Goal: Task Accomplishment & Management: Use online tool/utility

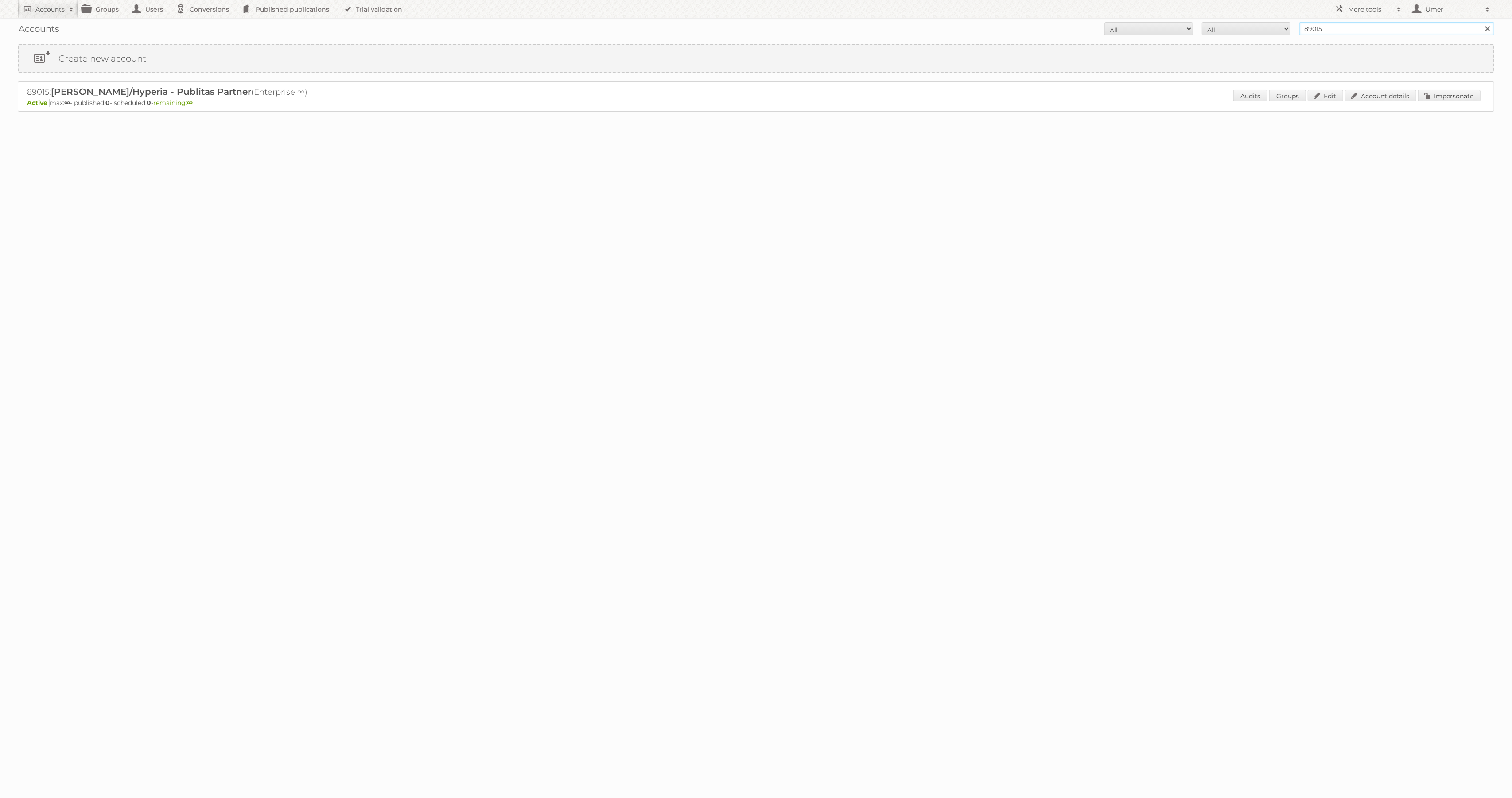
click at [1325, 32] on input "89015" at bounding box center [1397, 29] width 195 height 13
paste input "872"
type input "89872"
click at [1480, 22] on input "Search" at bounding box center [1487, 29] width 14 height 13
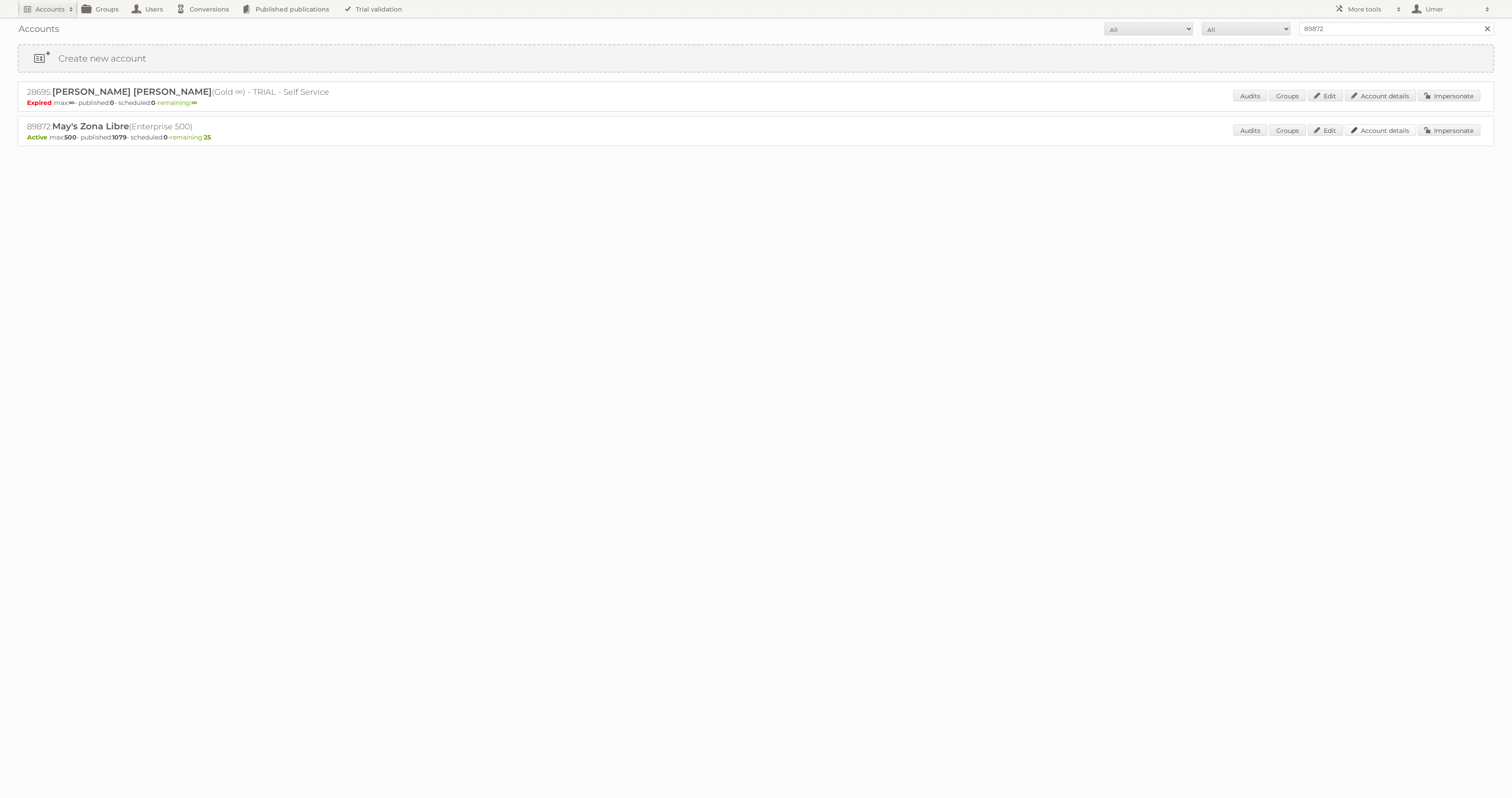
click at [1379, 131] on link "Account details" at bounding box center [1381, 130] width 72 height 12
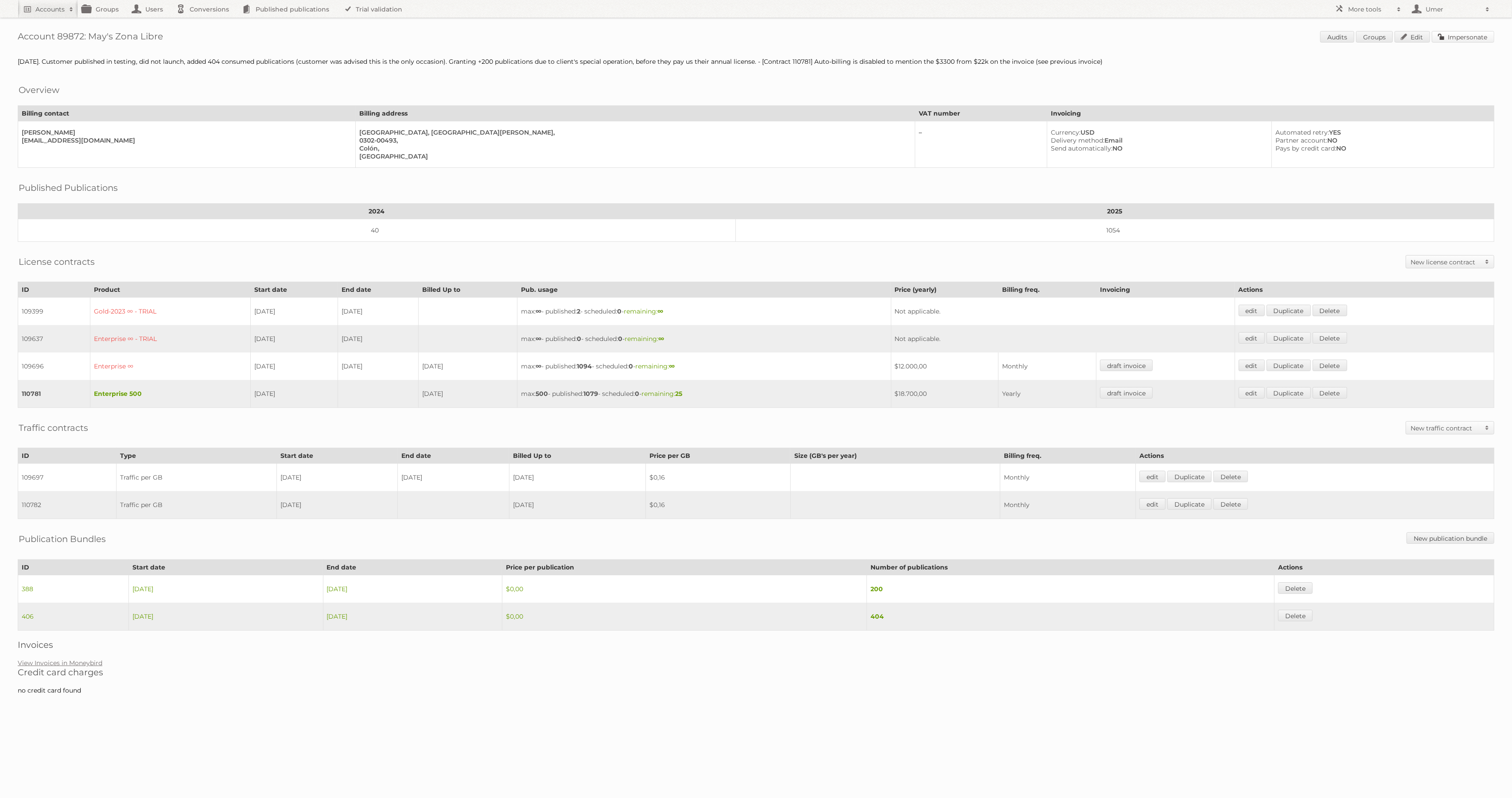
click at [1456, 38] on link "Impersonate" at bounding box center [1463, 37] width 62 height 12
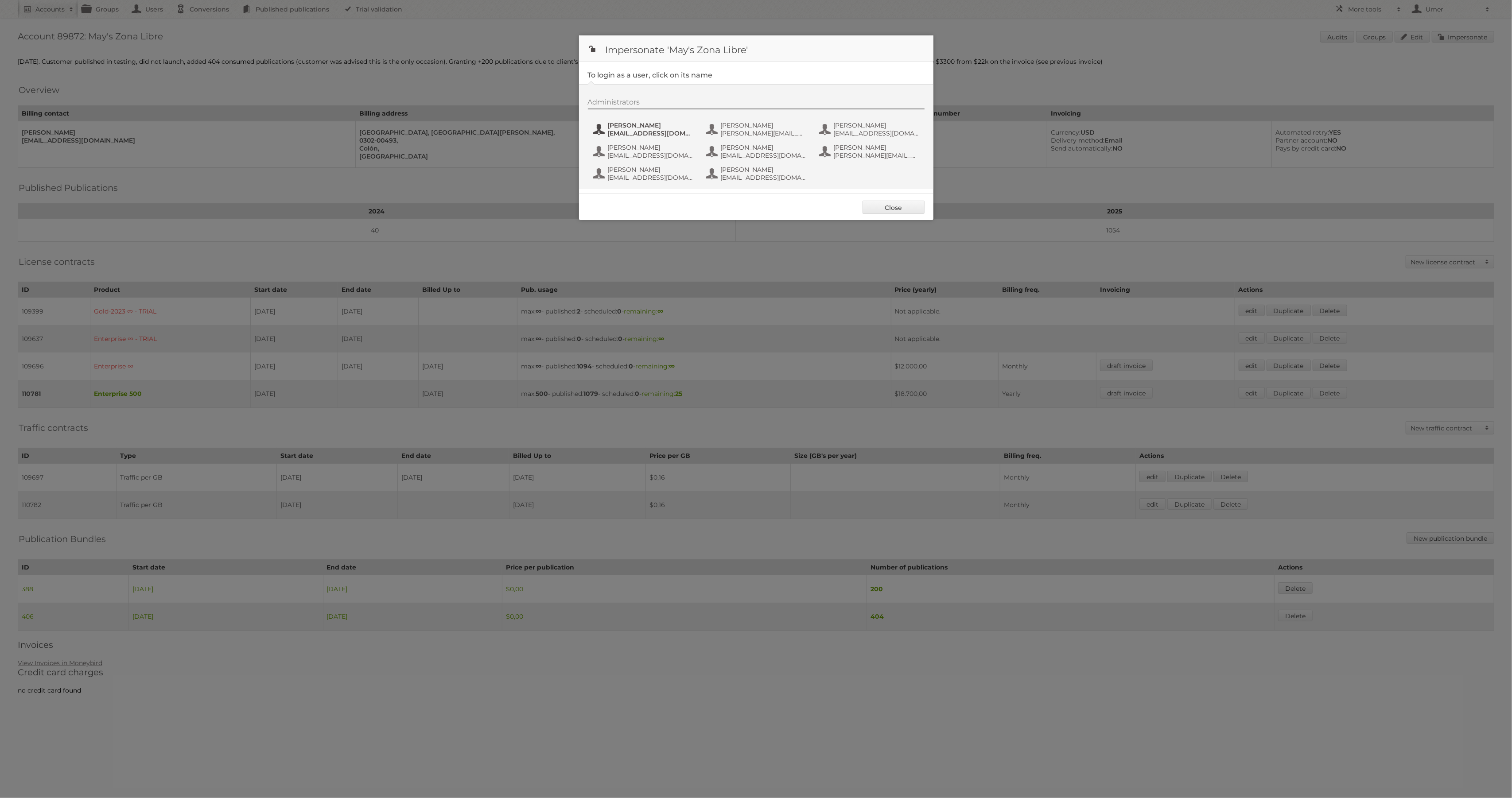
click at [647, 129] on span "Alberto Hernandez" at bounding box center [651, 126] width 86 height 8
